Goal: Find specific page/section: Find specific page/section

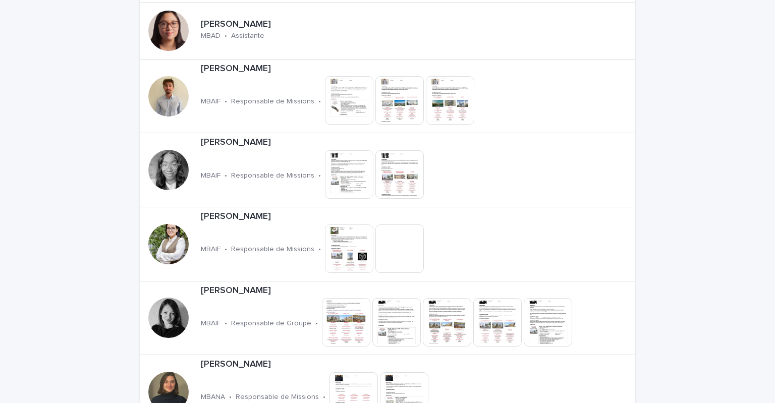
scroll to position [1547, 0]
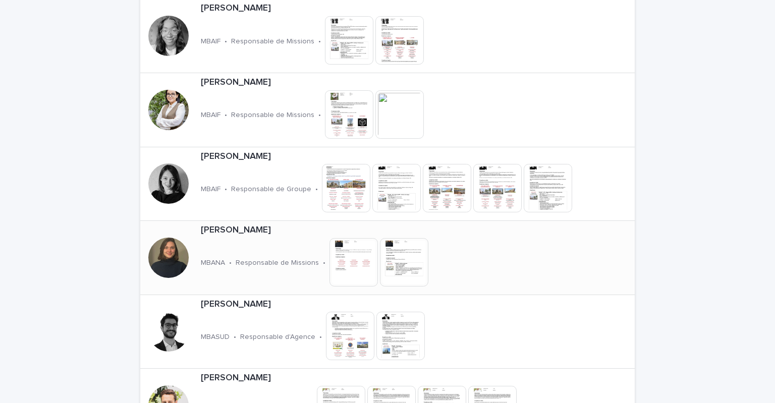
click at [157, 261] on div at bounding box center [168, 258] width 40 height 40
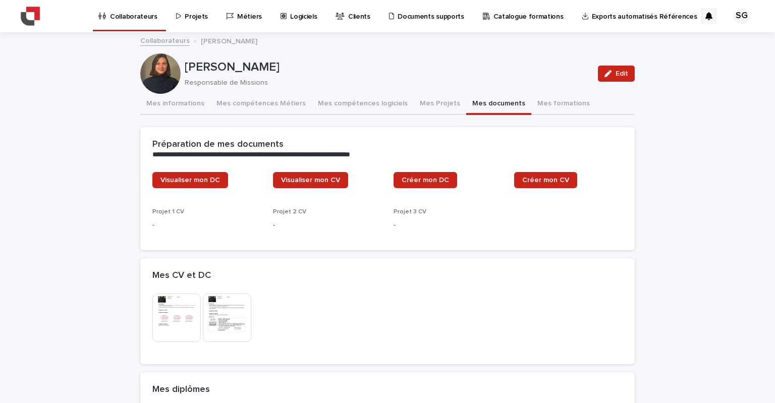
click at [491, 105] on button "Mes documents" at bounding box center [498, 104] width 65 height 21
click at [230, 330] on img at bounding box center [227, 318] width 48 height 48
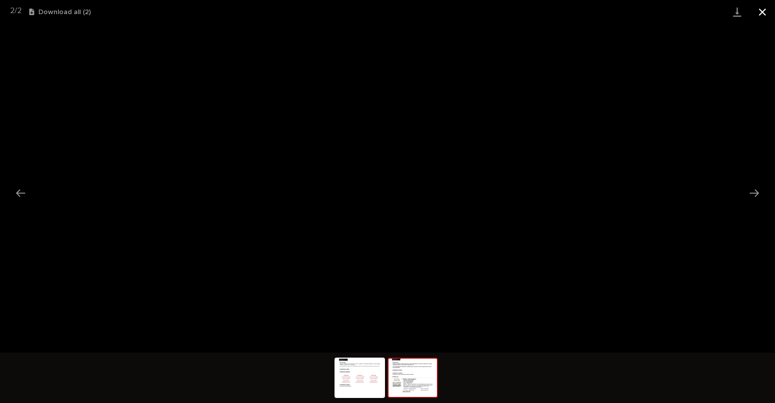
click at [762, 10] on button "Close gallery" at bounding box center [762, 12] width 25 height 24
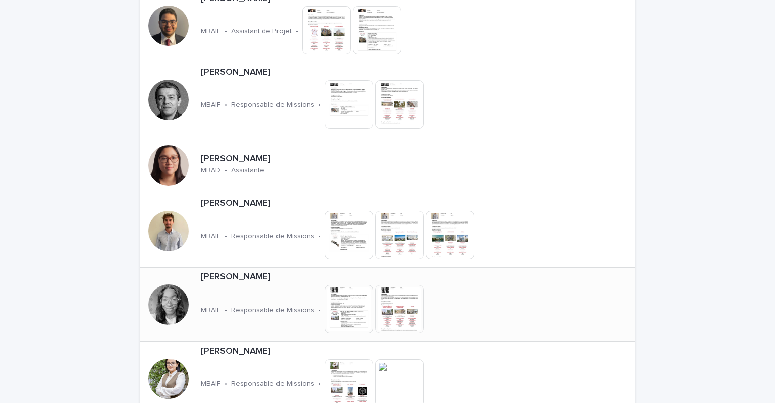
scroll to position [1615, 0]
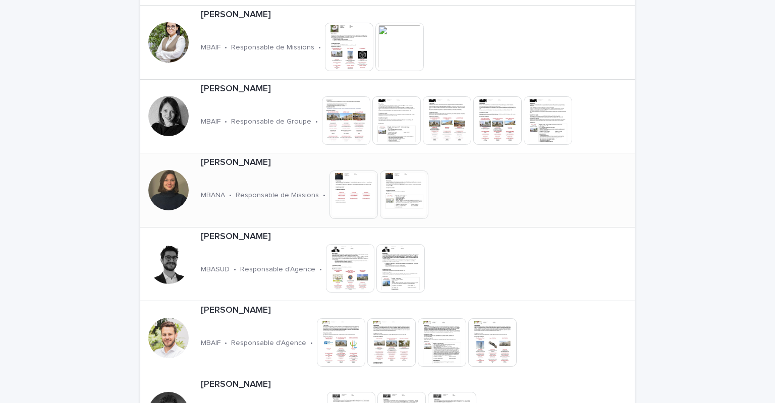
click at [166, 190] on div at bounding box center [168, 190] width 40 height 40
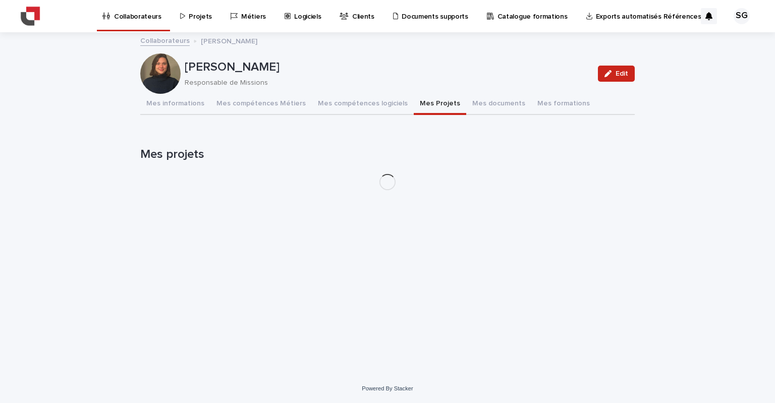
click at [418, 103] on button "Mes Projets" at bounding box center [440, 104] width 52 height 21
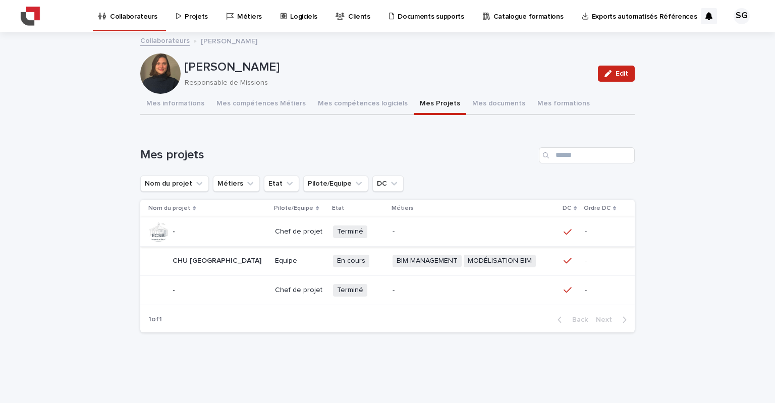
scroll to position [15, 0]
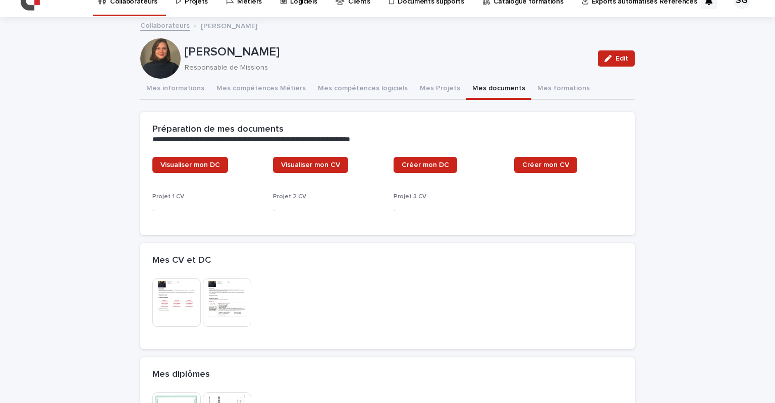
click at [477, 92] on button "Mes documents" at bounding box center [498, 89] width 65 height 21
click at [161, 293] on img at bounding box center [176, 303] width 48 height 48
